Goal: Task Accomplishment & Management: Complete application form

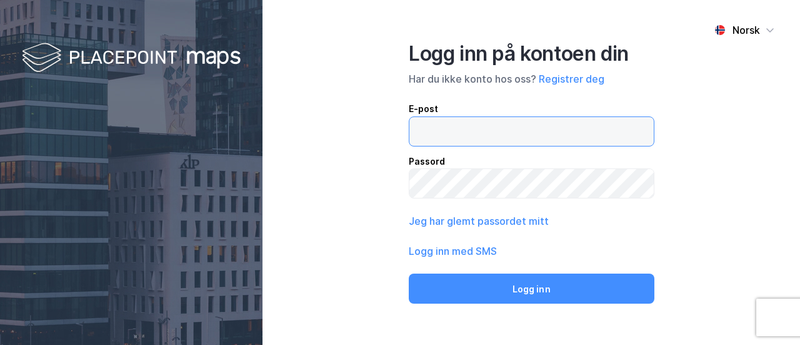
click at [415, 131] on input "email" at bounding box center [532, 131] width 244 height 29
type input "jv"
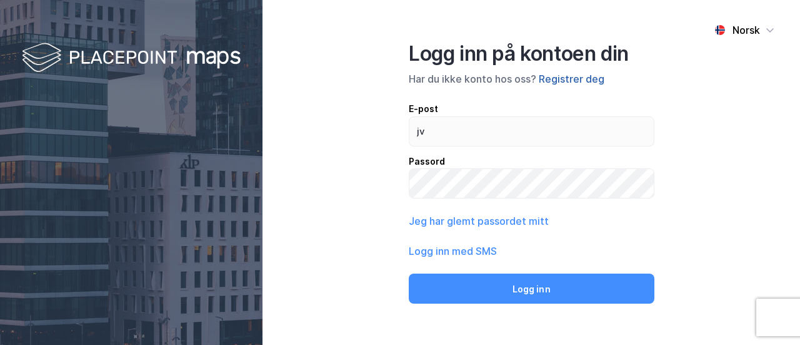
click at [569, 83] on button "Registrer deg" at bounding box center [572, 78] width 66 height 15
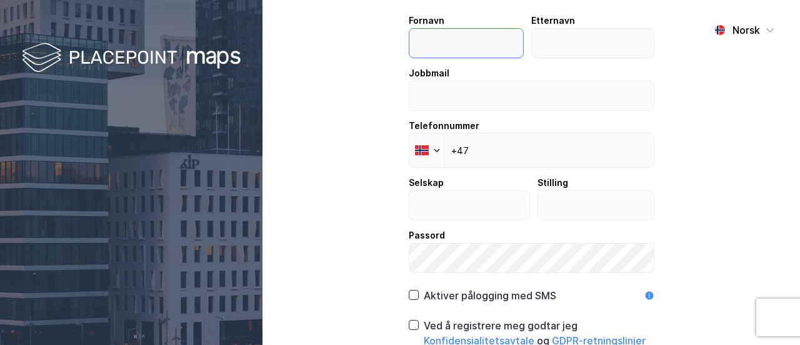
click at [425, 49] on input "text" at bounding box center [467, 43] width 114 height 29
type input "Jan"
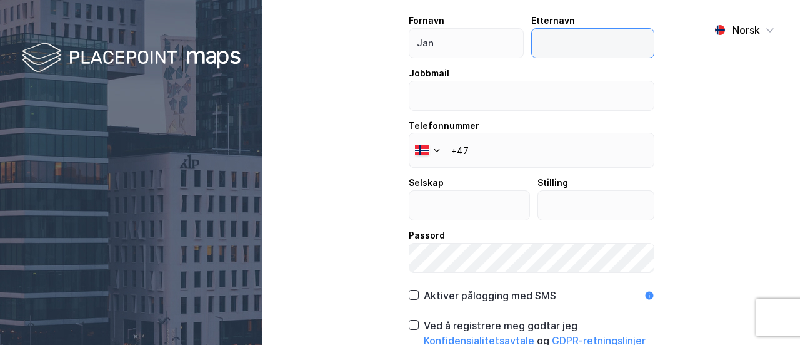
drag, startPoint x: 550, startPoint y: 33, endPoint x: 547, endPoint y: 42, distance: 9.3
click at [553, 33] on input "text" at bounding box center [593, 43] width 122 height 29
type input "Varhaug"
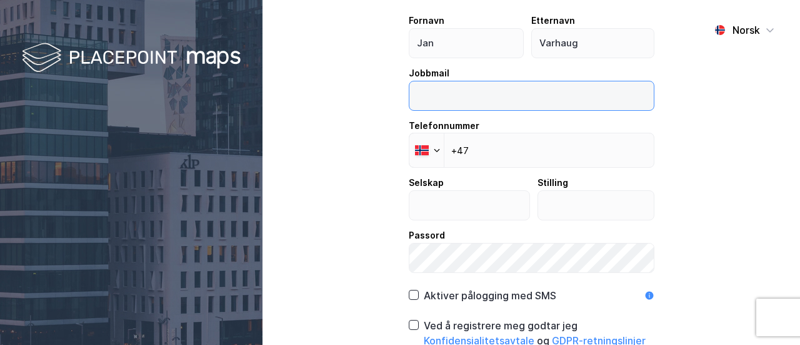
click at [411, 97] on input "email" at bounding box center [532, 95] width 244 height 29
type input "[EMAIL_ADDRESS][DOMAIN_NAME]"
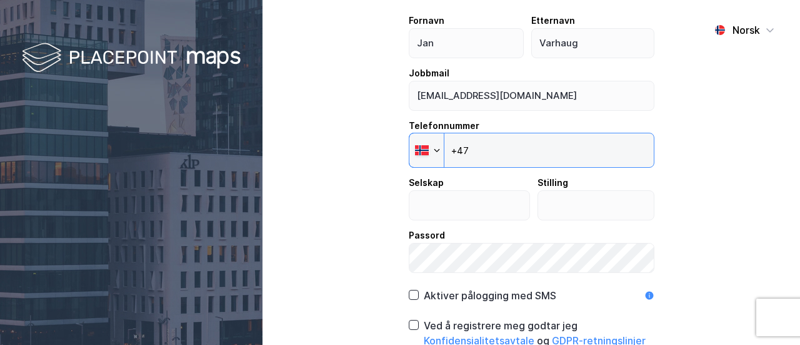
click at [485, 154] on input "+47" at bounding box center [532, 150] width 246 height 35
type input "[PHONE_NUMBER]"
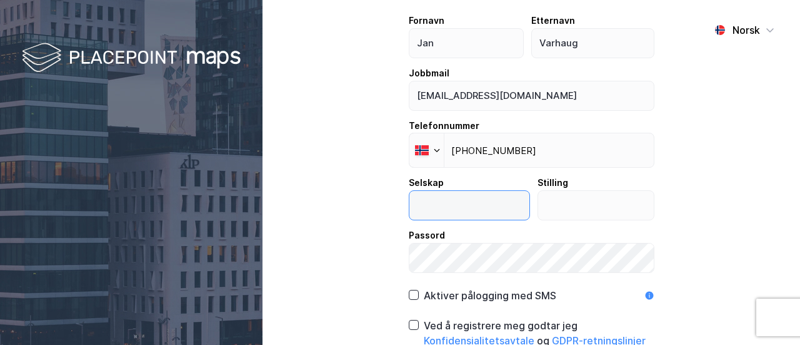
click at [410, 206] on input "text" at bounding box center [470, 205] width 120 height 29
type input "Eie Næringsmegling"
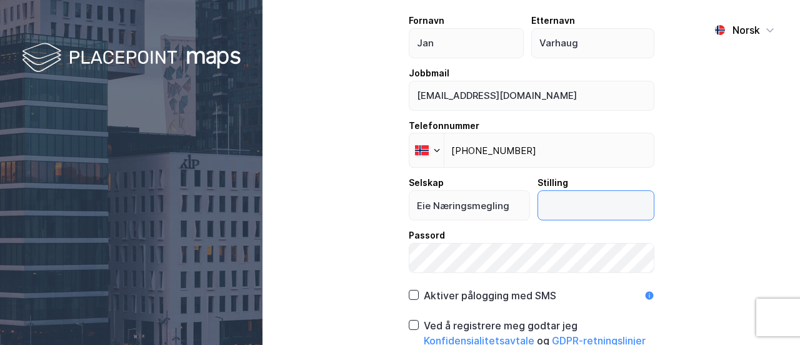
click at [538, 205] on input "text" at bounding box center [596, 205] width 116 height 29
click at [539, 204] on input "Eiendomsmegler" at bounding box center [596, 205] width 116 height 29
type input "Næringsmegler"
click at [411, 295] on icon at bounding box center [414, 295] width 7 height 4
click at [410, 323] on icon at bounding box center [414, 324] width 9 height 9
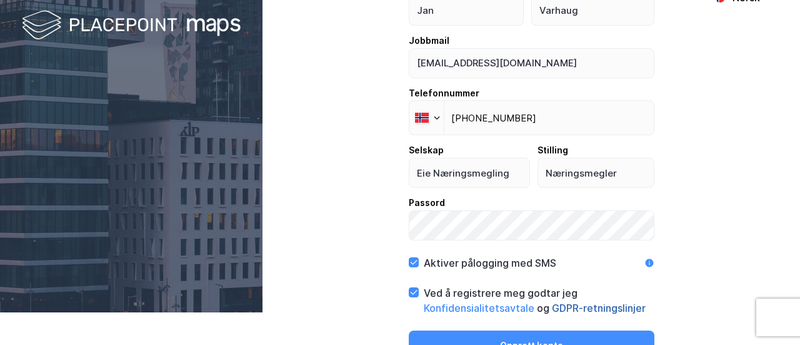
scroll to position [48, 0]
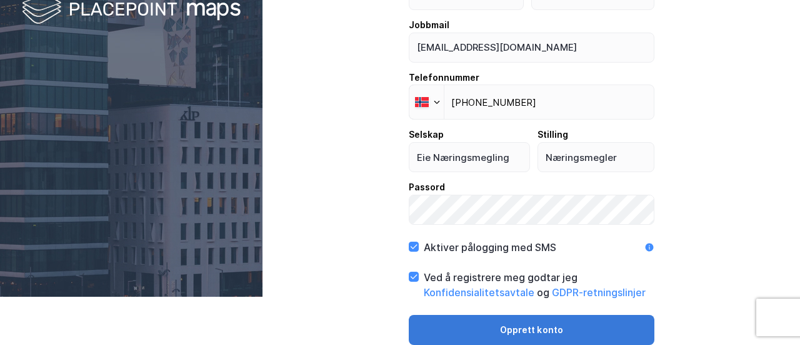
click at [536, 326] on button "Opprett konto" at bounding box center [532, 330] width 246 height 30
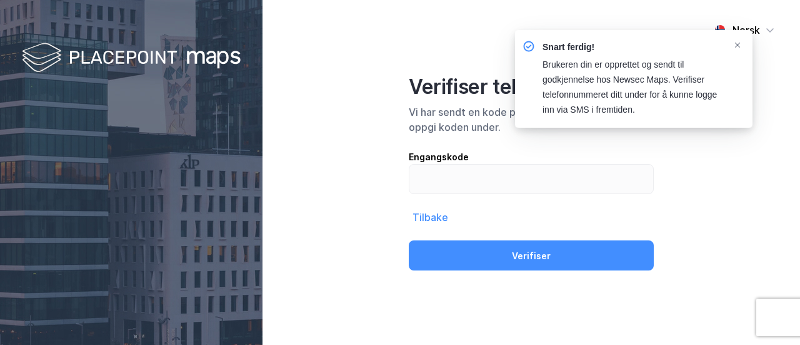
click at [419, 157] on div "Engangskode" at bounding box center [531, 156] width 245 height 15
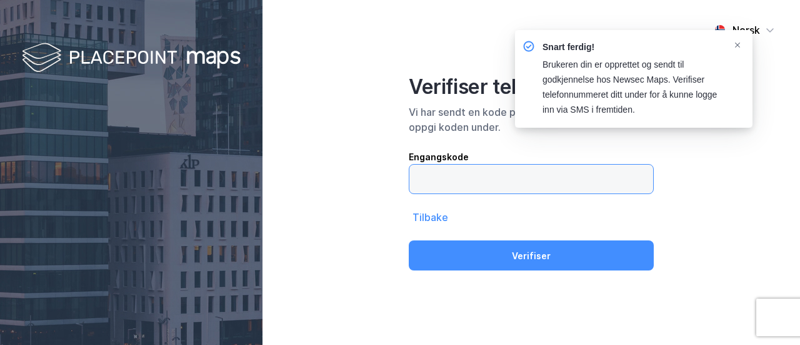
click at [419, 164] on input "text" at bounding box center [532, 178] width 244 height 29
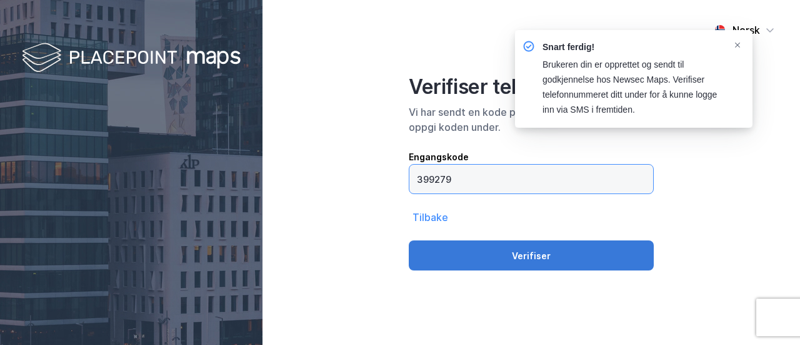
type input "399279"
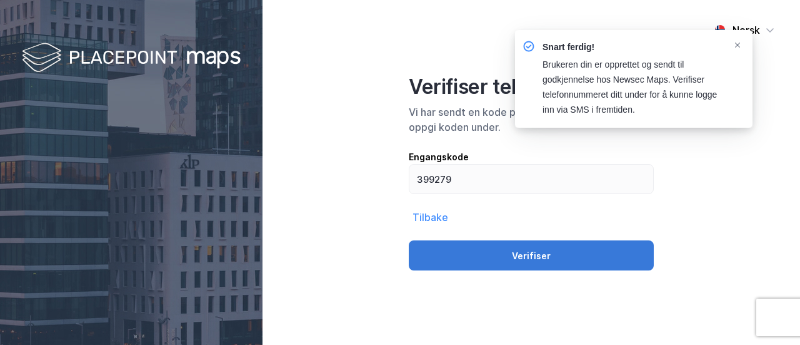
click at [549, 253] on button "Verifiser" at bounding box center [531, 255] width 245 height 30
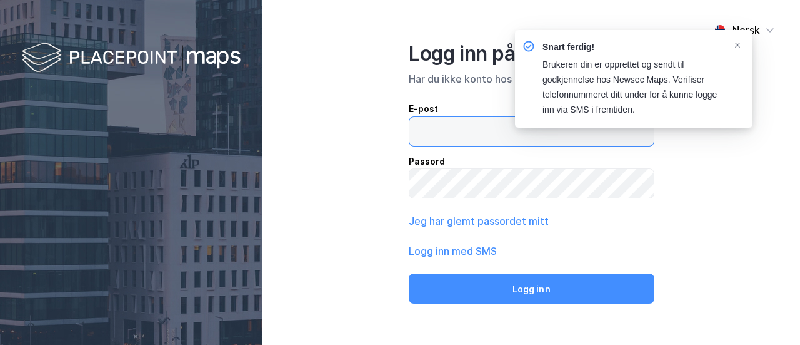
type input "[EMAIL_ADDRESS][DOMAIN_NAME]"
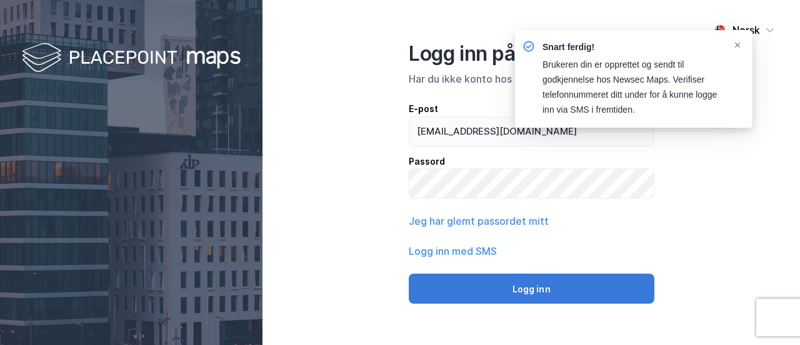
click at [539, 291] on button "Logg inn" at bounding box center [532, 288] width 246 height 30
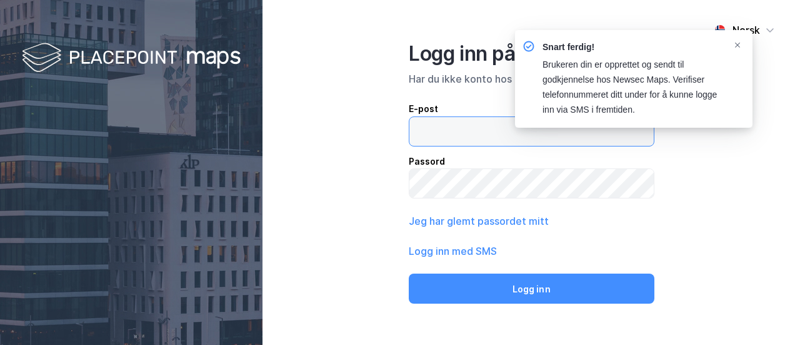
type input "[EMAIL_ADDRESS][DOMAIN_NAME]"
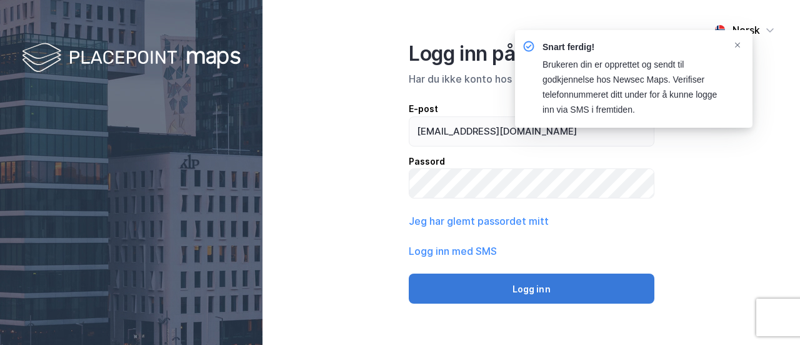
click at [538, 291] on button "Logg inn" at bounding box center [532, 288] width 246 height 30
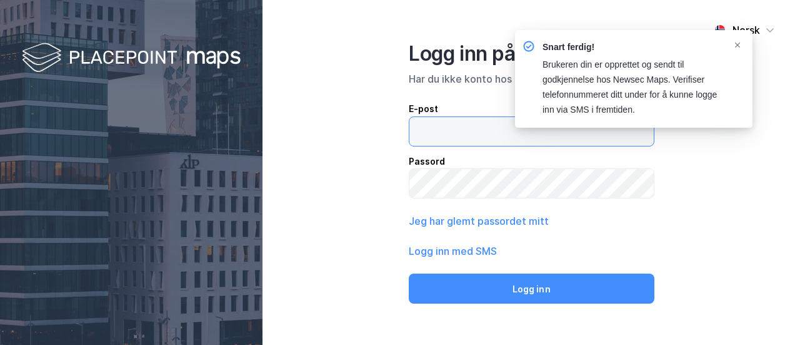
type input "[EMAIL_ADDRESS][DOMAIN_NAME]"
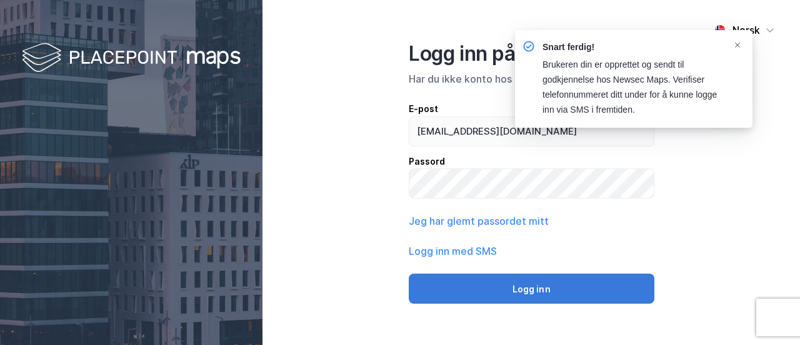
click at [524, 291] on button "Logg inn" at bounding box center [532, 288] width 246 height 30
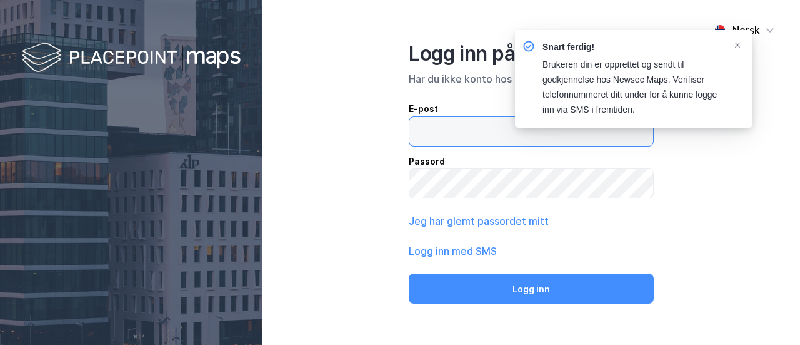
type input "[EMAIL_ADDRESS][DOMAIN_NAME]"
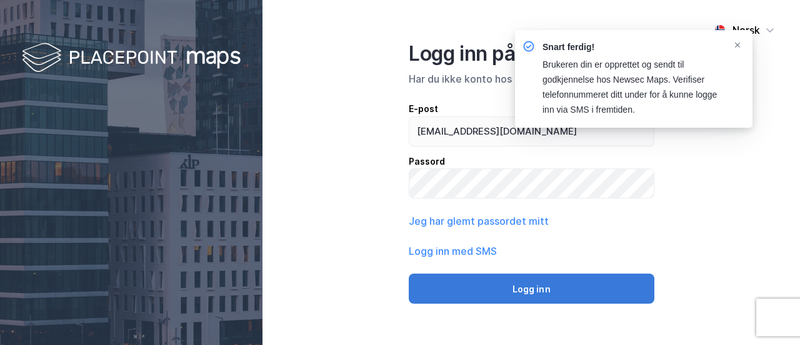
click at [518, 291] on button "Logg inn" at bounding box center [532, 288] width 246 height 30
